Goal: Information Seeking & Learning: Learn about a topic

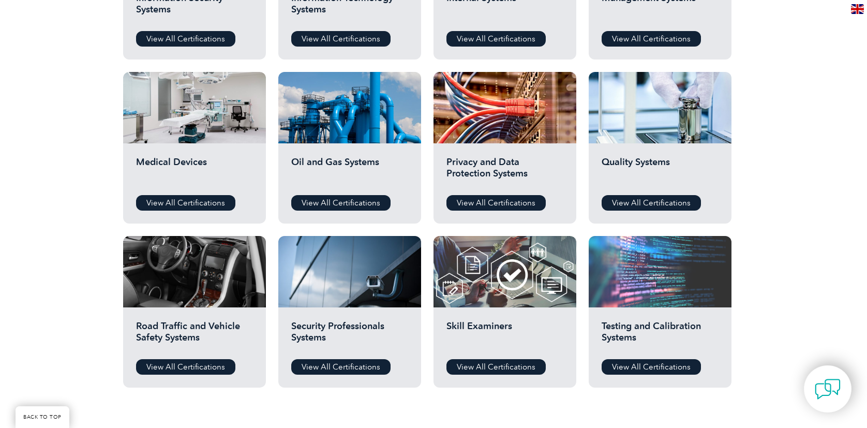
scroll to position [673, 0]
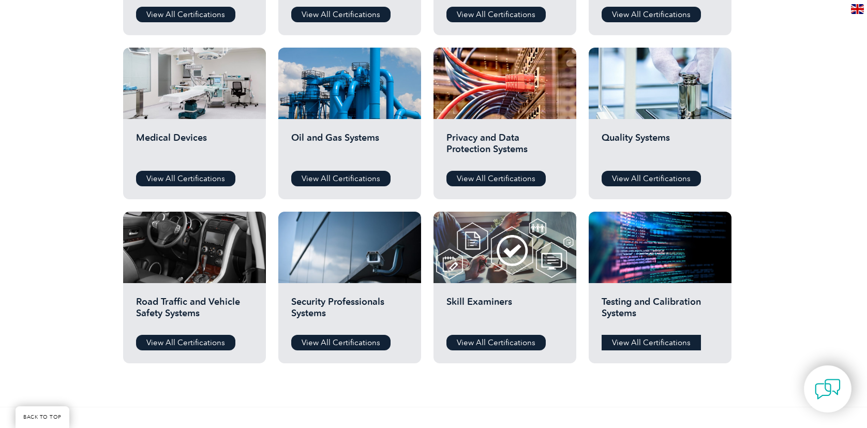
click at [645, 343] on link "View All Certifications" at bounding box center [651, 343] width 99 height 16
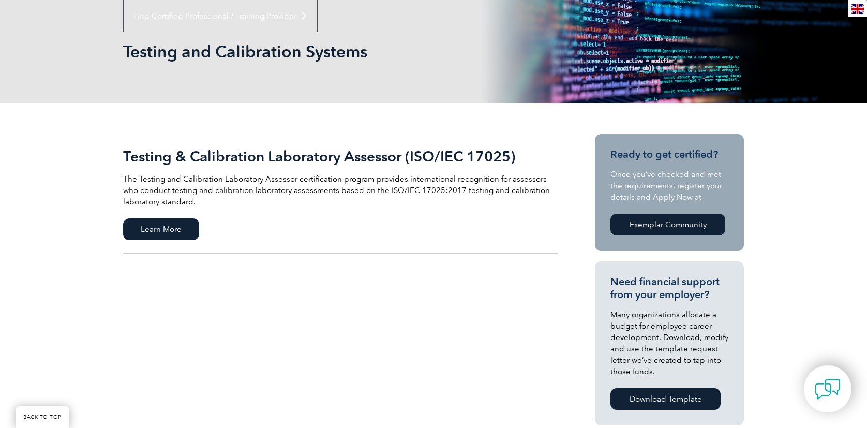
scroll to position [155, 0]
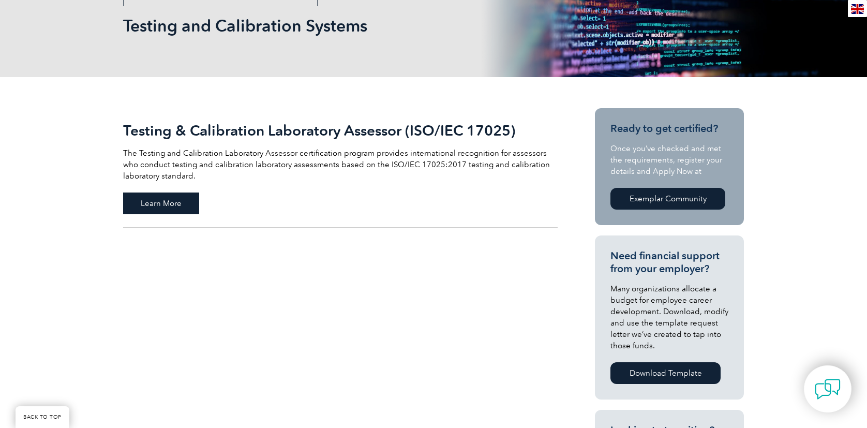
click at [172, 200] on span "Learn More" at bounding box center [161, 203] width 76 height 22
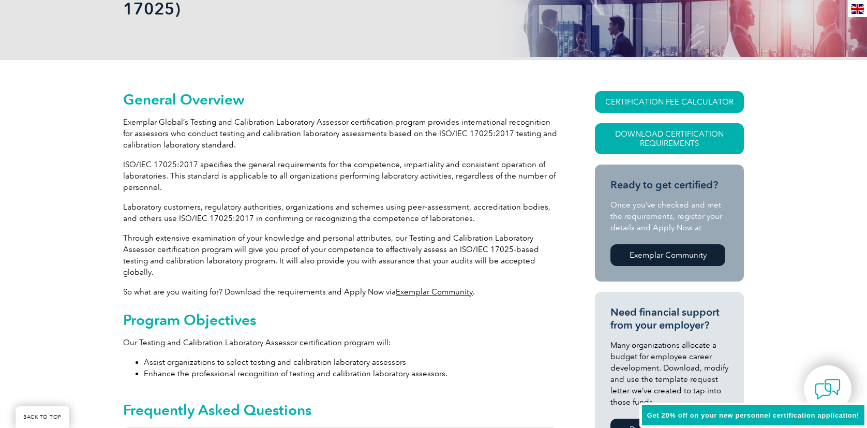
scroll to position [207, 0]
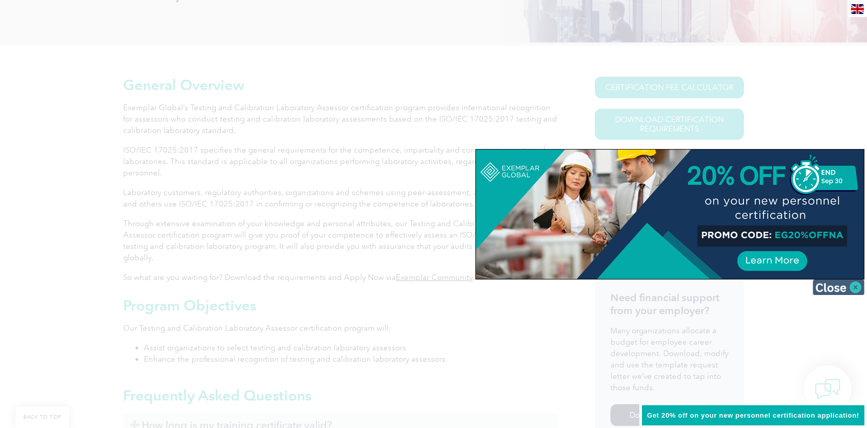
click at [851, 284] on img at bounding box center [839, 287] width 52 height 16
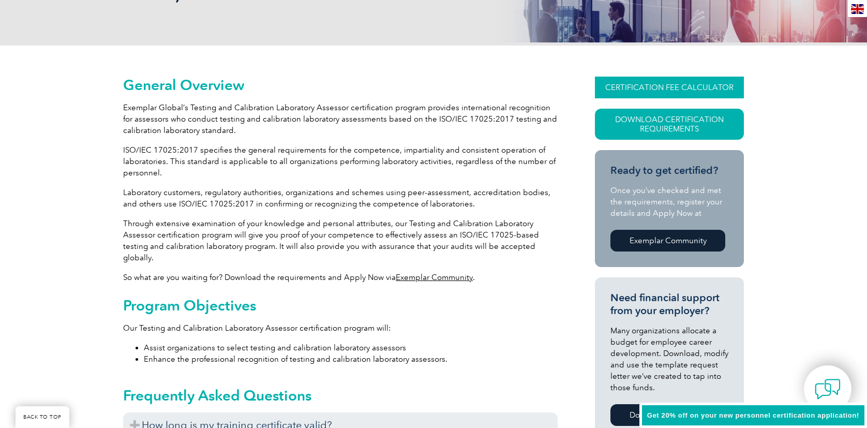
click at [656, 88] on link "CERTIFICATION FEE CALCULATOR" at bounding box center [669, 88] width 149 height 22
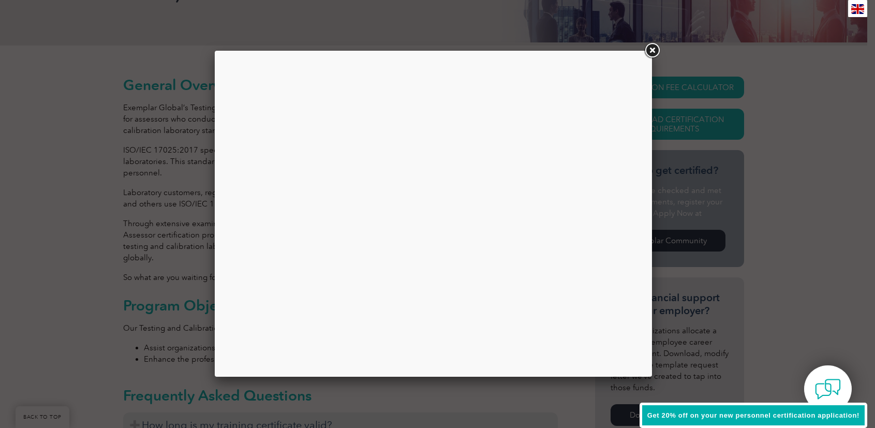
click at [362, 232] on div at bounding box center [433, 213] width 422 height 310
click at [655, 50] on link at bounding box center [652, 50] width 19 height 19
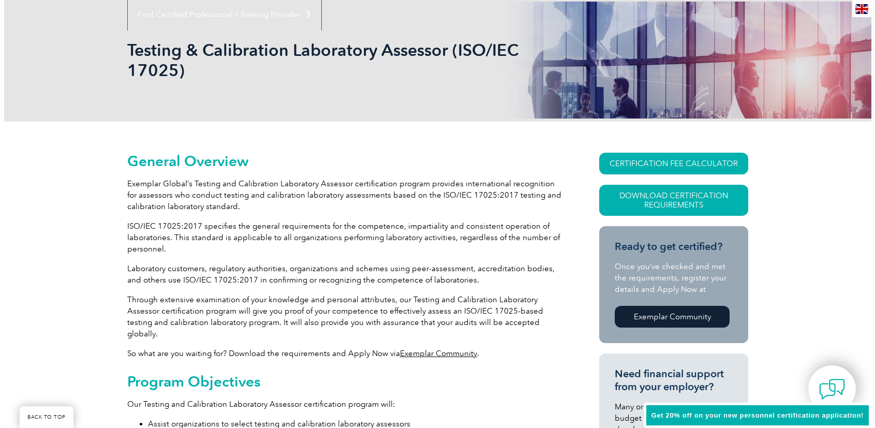
scroll to position [155, 0]
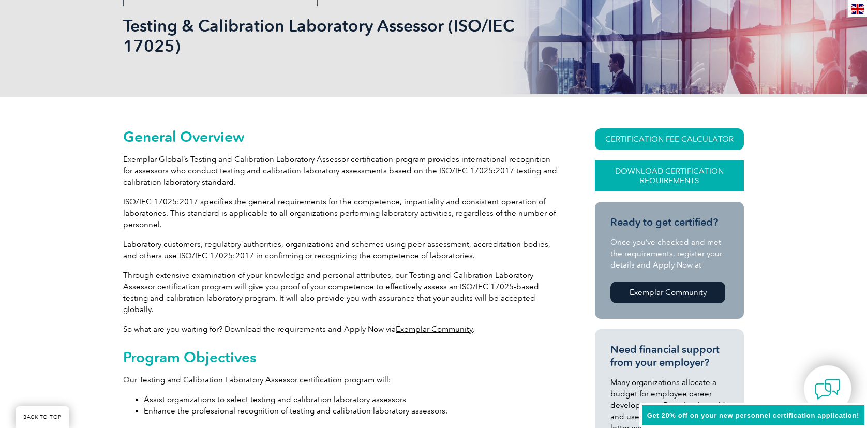
click at [657, 182] on link "Download Certification Requirements" at bounding box center [669, 175] width 149 height 31
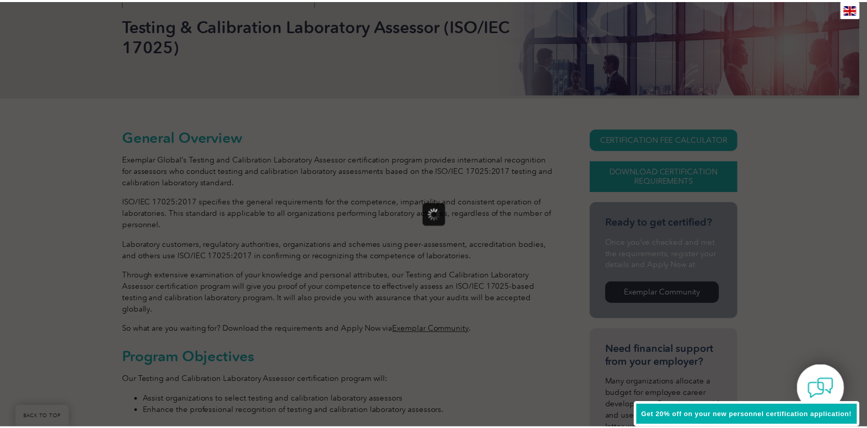
scroll to position [0, 0]
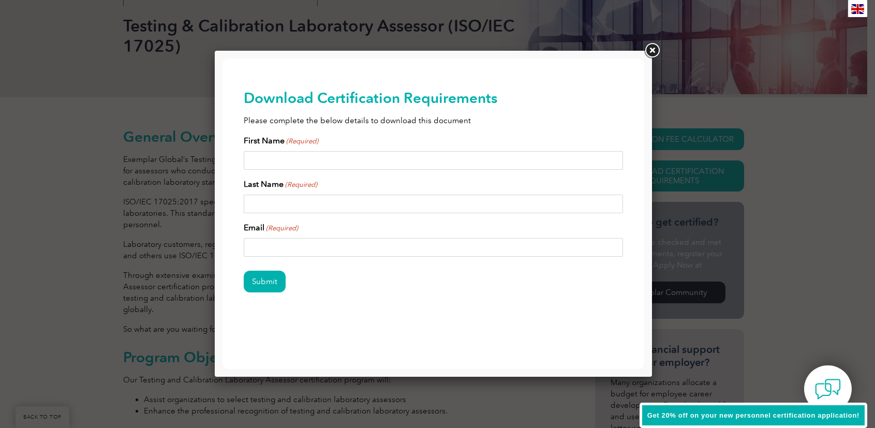
click at [652, 51] on link at bounding box center [652, 50] width 19 height 19
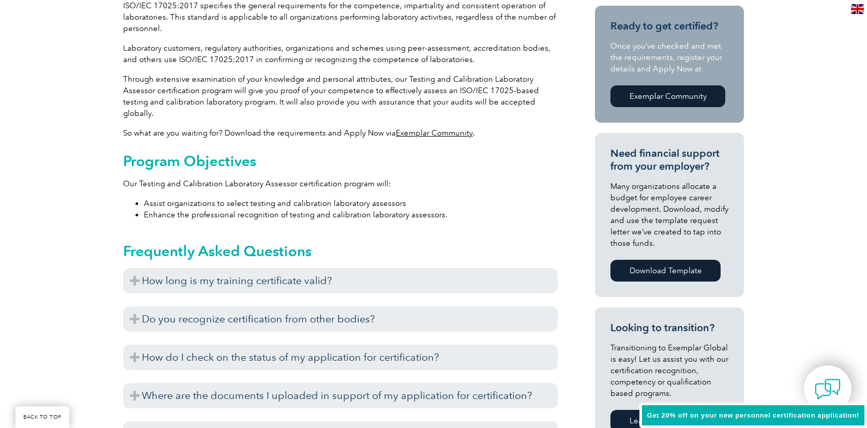
scroll to position [414, 0]
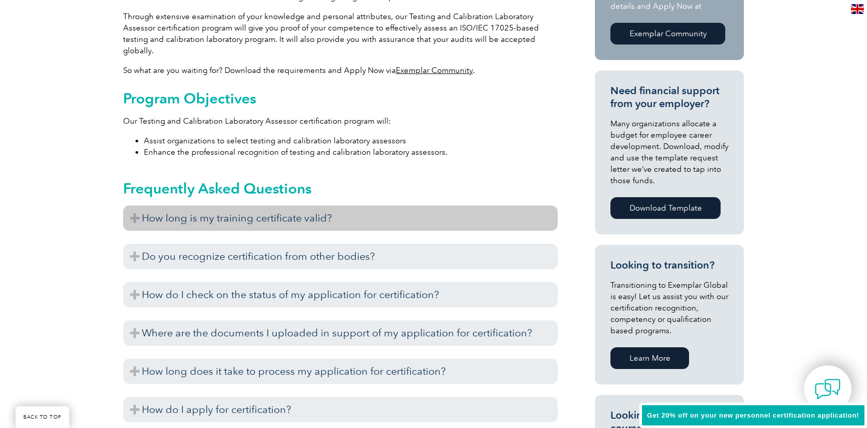
click at [174, 208] on h3 "How long is my training certificate valid?" at bounding box center [340, 217] width 435 height 25
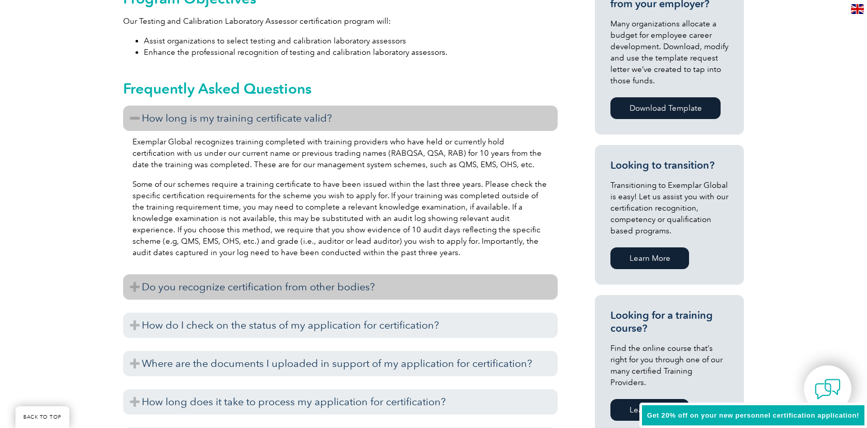
scroll to position [517, 0]
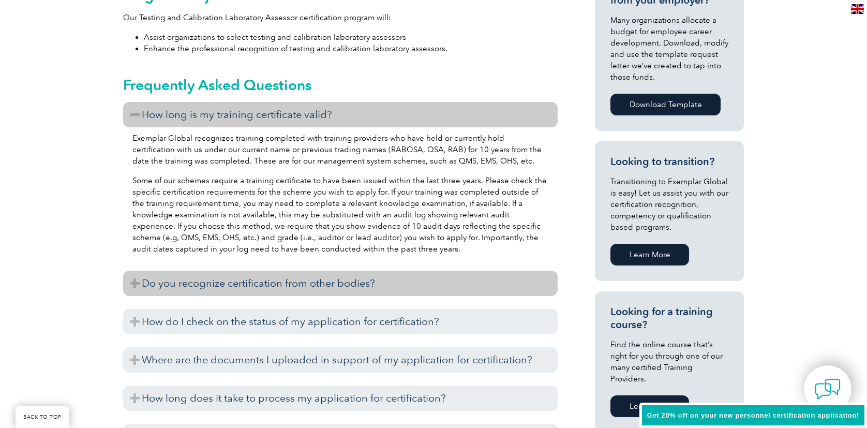
click at [223, 271] on h3 "Do you recognize certification from other bodies?" at bounding box center [340, 283] width 435 height 25
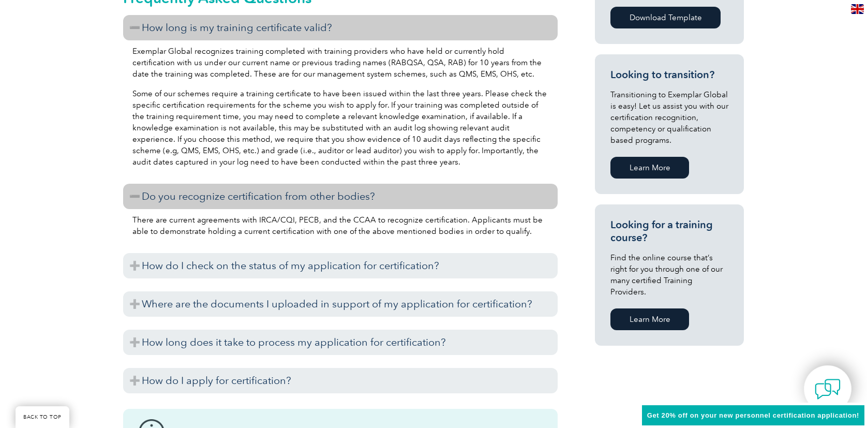
scroll to position [724, 0]
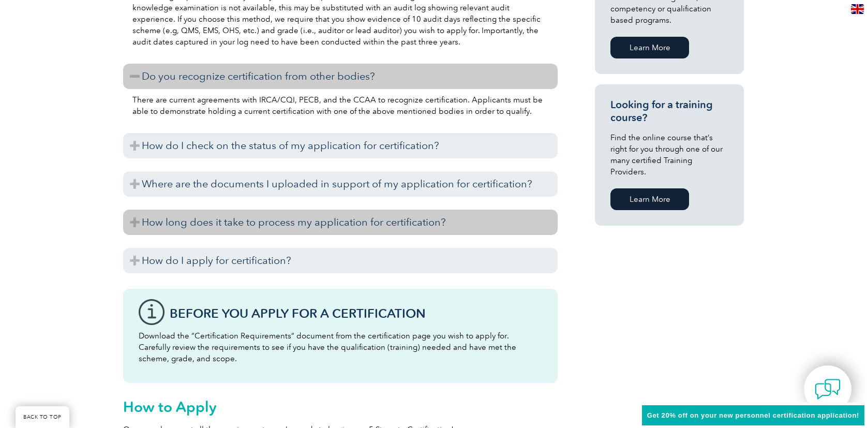
click at [229, 214] on h3 "How long does it take to process my application for certification?" at bounding box center [340, 222] width 435 height 25
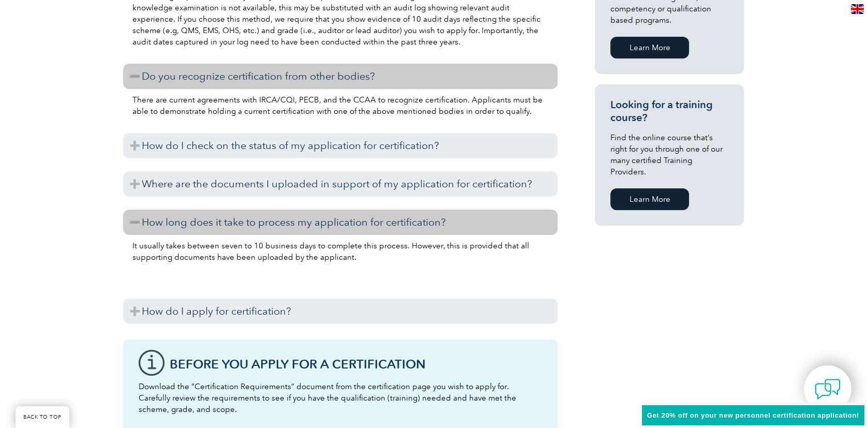
click at [229, 214] on h3 "How long does it take to process my application for certification?" at bounding box center [340, 222] width 435 height 25
